Goal: Task Accomplishment & Management: Complete application form

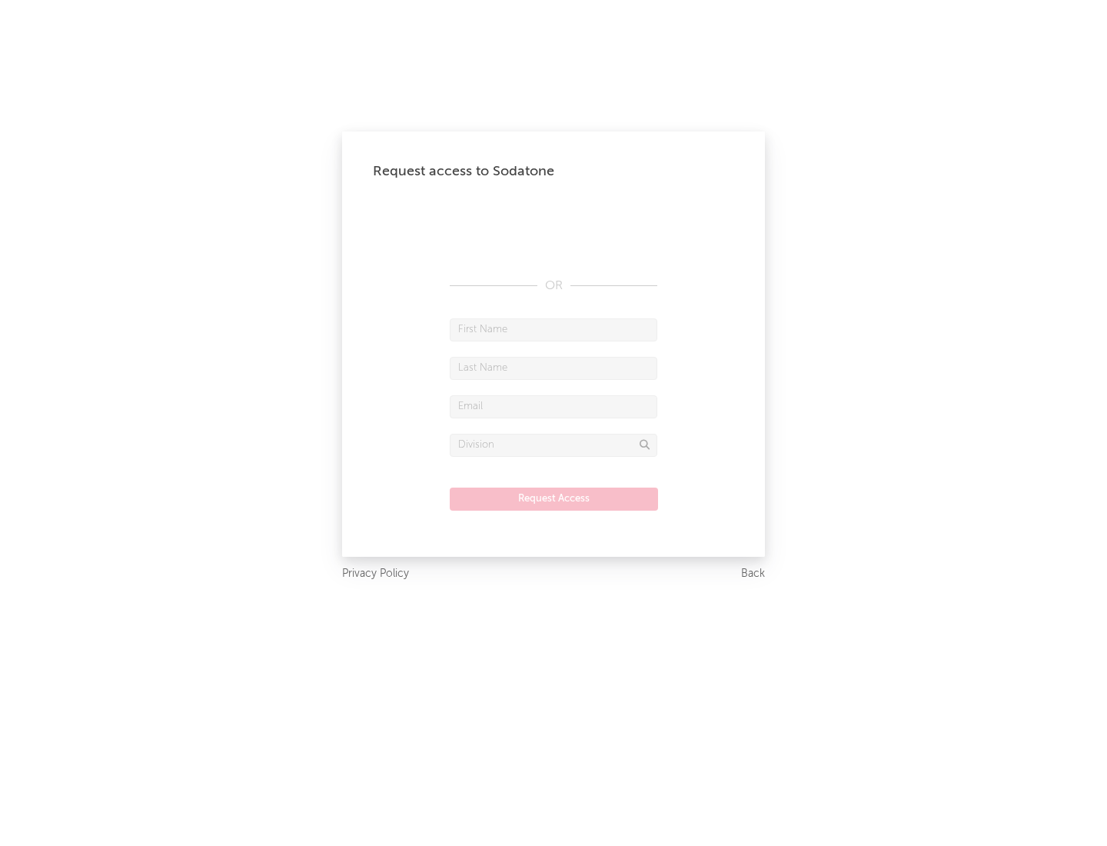
click at [554, 329] on input "text" at bounding box center [554, 329] width 208 height 23
type input "[PERSON_NAME]"
click at [554, 368] on input "text" at bounding box center [554, 368] width 208 height 23
type input "[PERSON_NAME]"
click at [554, 406] on input "text" at bounding box center [554, 406] width 208 height 23
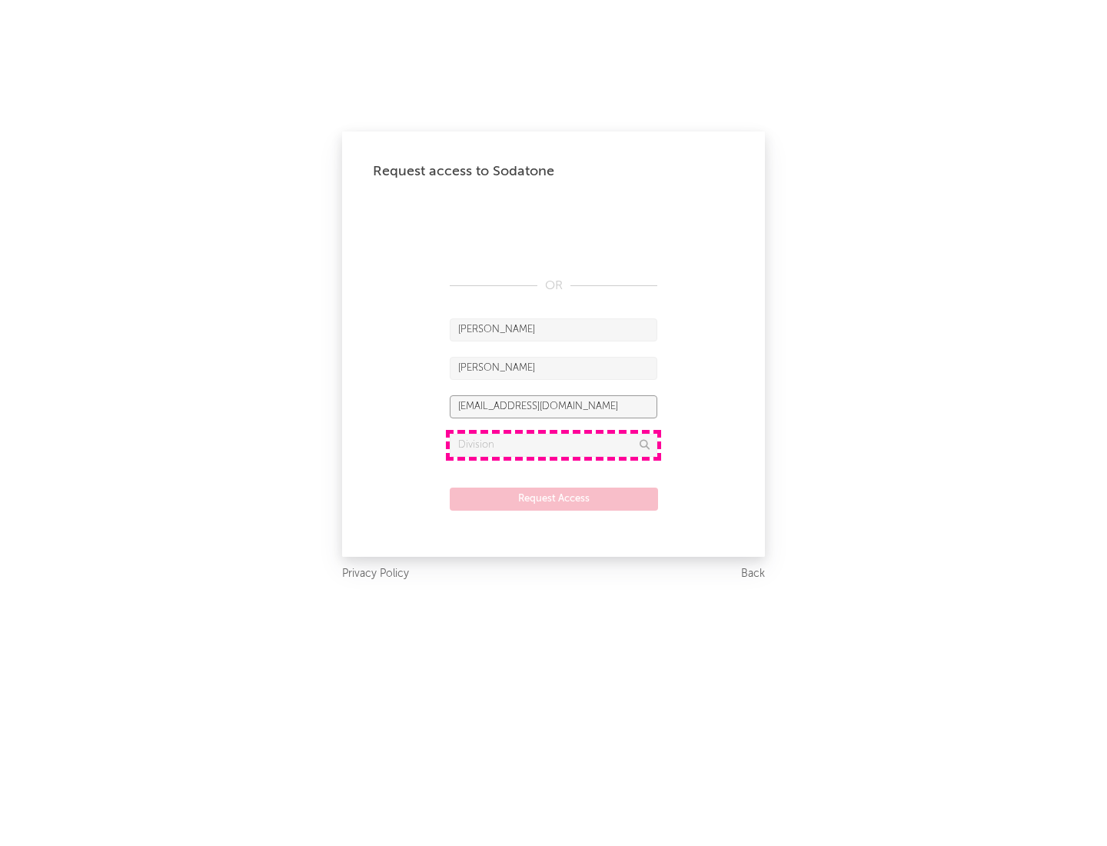
type input "[EMAIL_ADDRESS][DOMAIN_NAME]"
click at [554, 444] on input "text" at bounding box center [554, 445] width 208 height 23
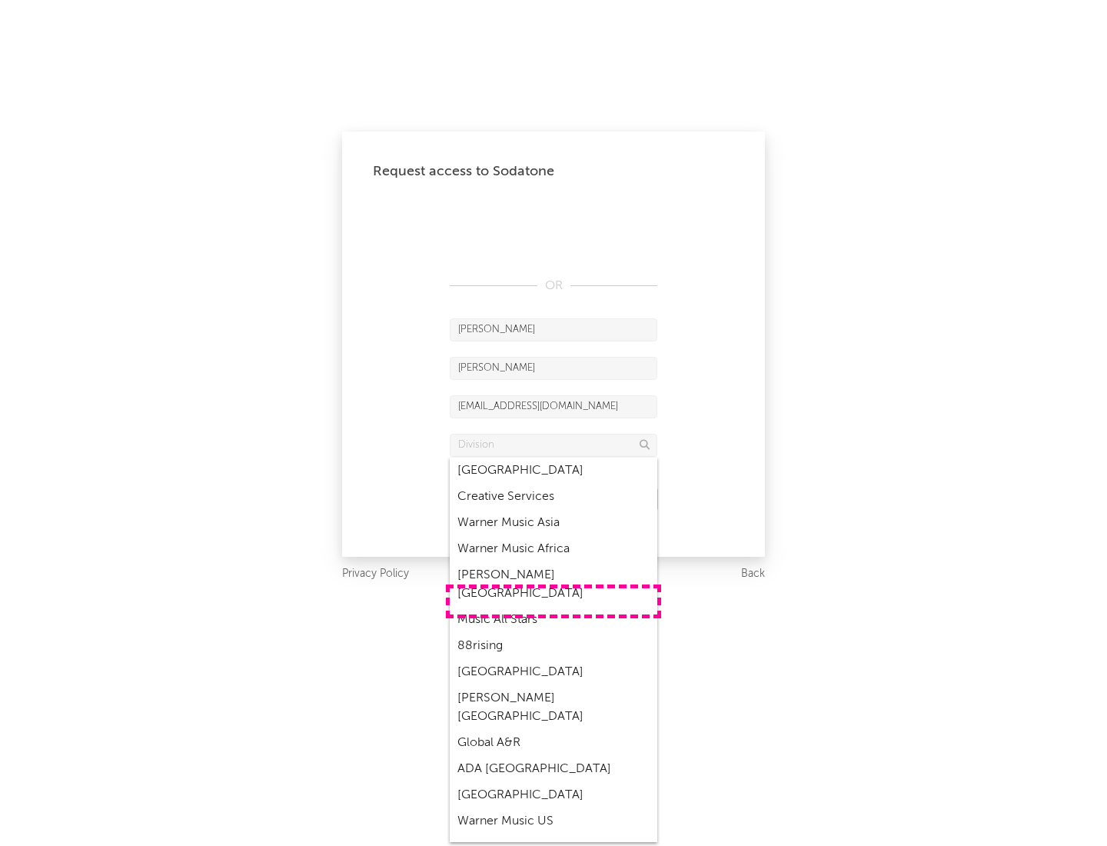
click at [554, 607] on div "Music All Stars" at bounding box center [554, 620] width 208 height 26
type input "Music All Stars"
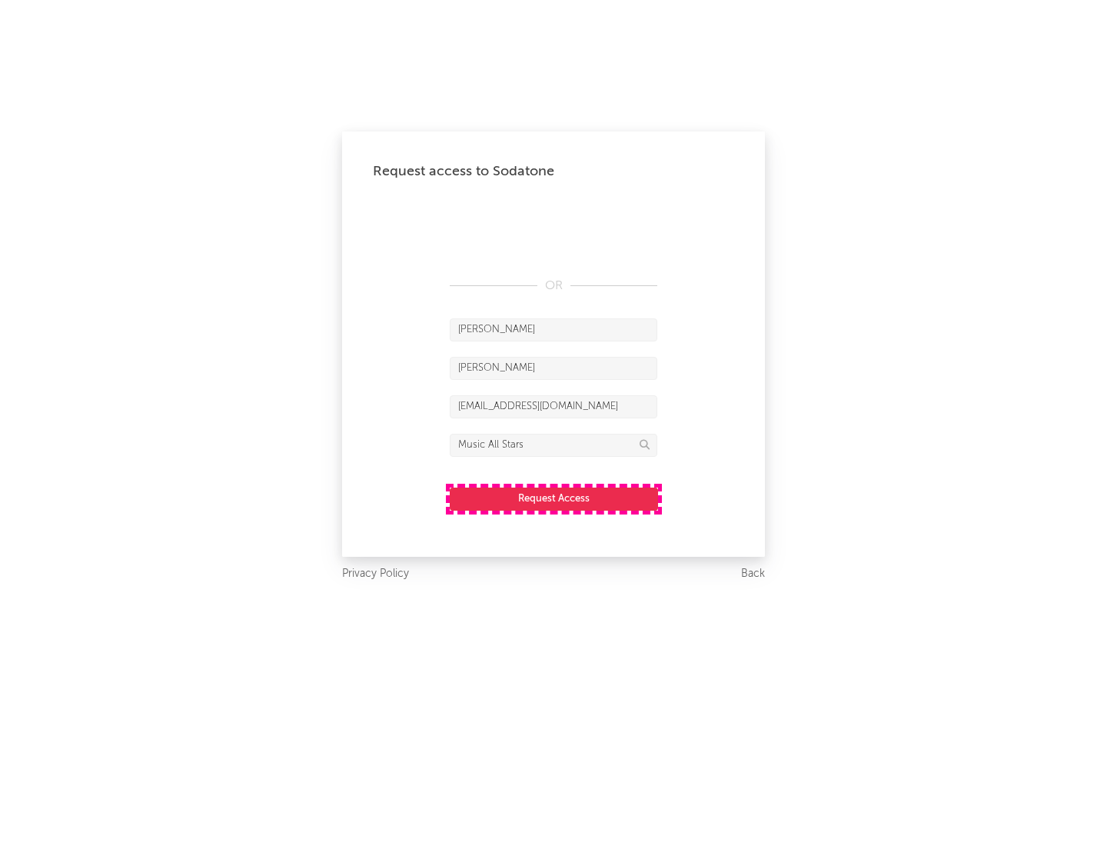
click at [554, 498] on button "Request Access" at bounding box center [554, 498] width 208 height 23
